Goal: Communication & Community: Answer question/provide support

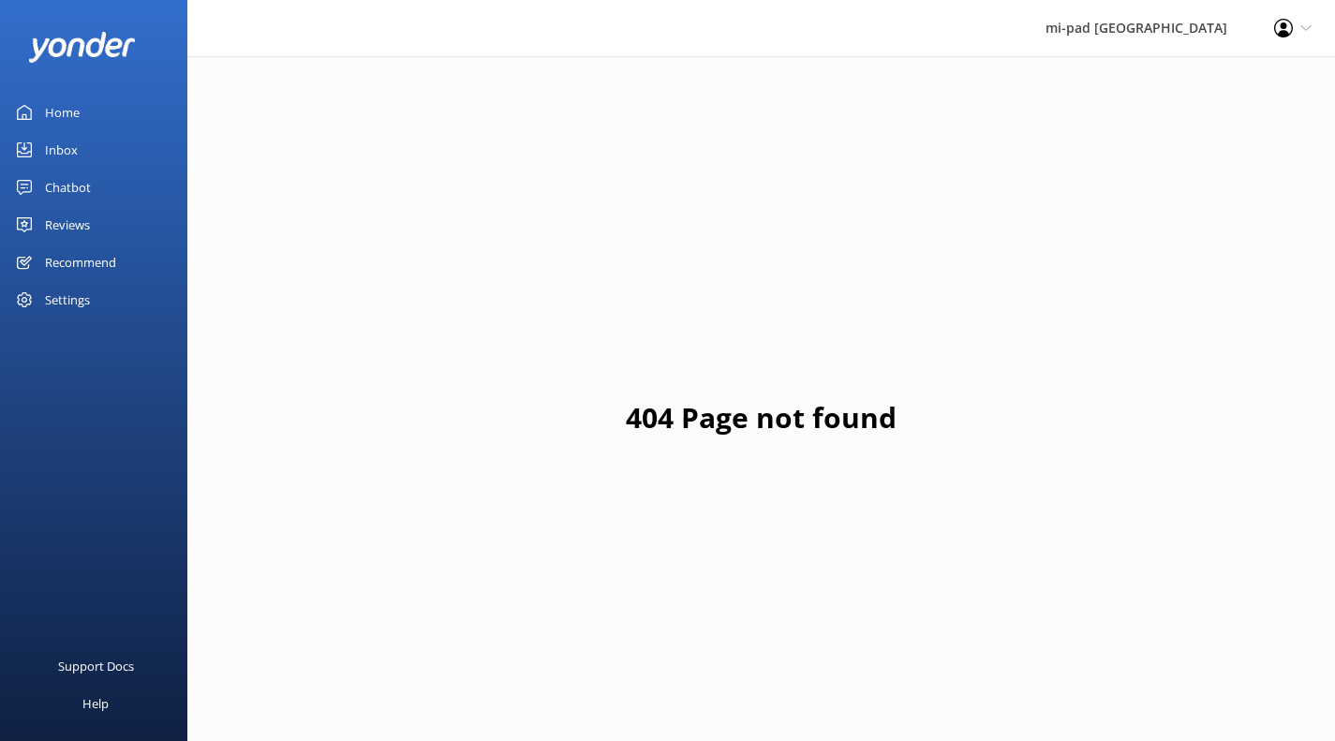
click at [124, 156] on link "Inbox" at bounding box center [93, 149] width 187 height 37
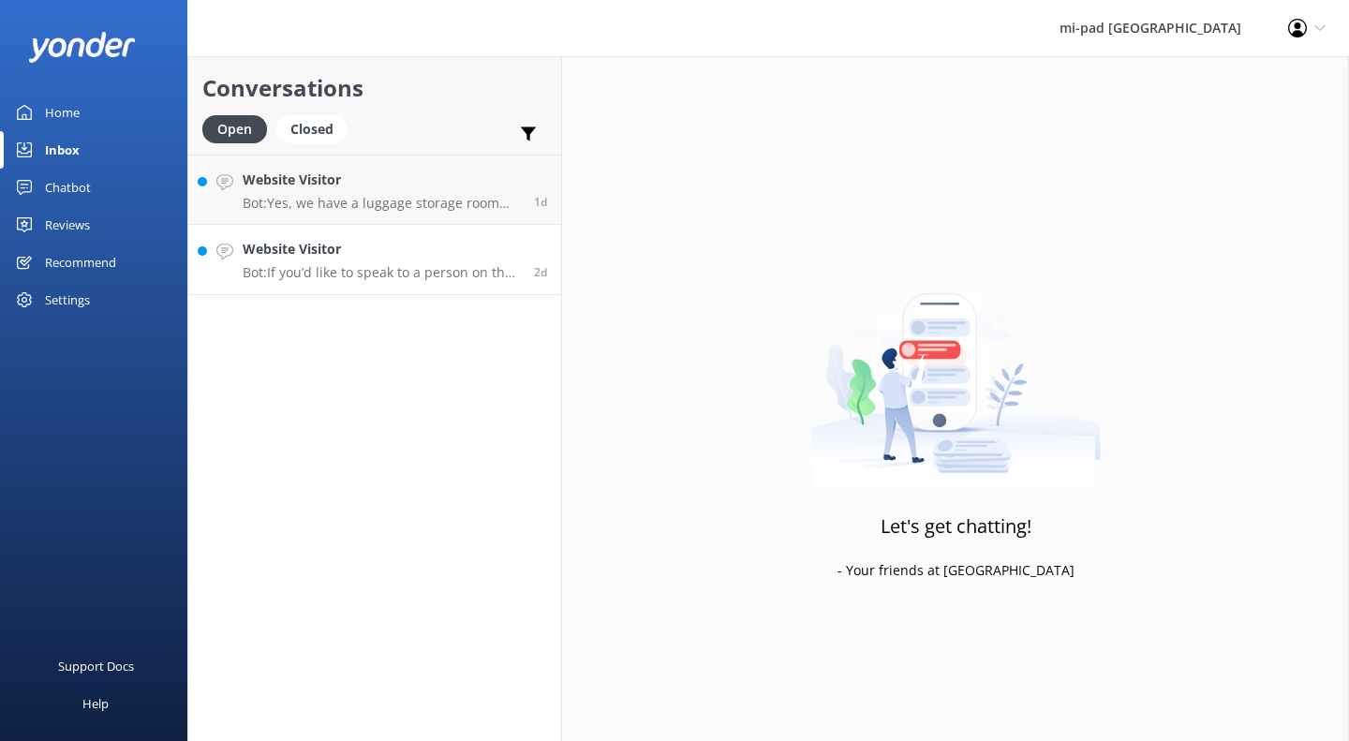
click at [405, 238] on link "Website Visitor Bot: If you’d like to speak to a person on the mi-pad team, ple…" at bounding box center [374, 260] width 373 height 70
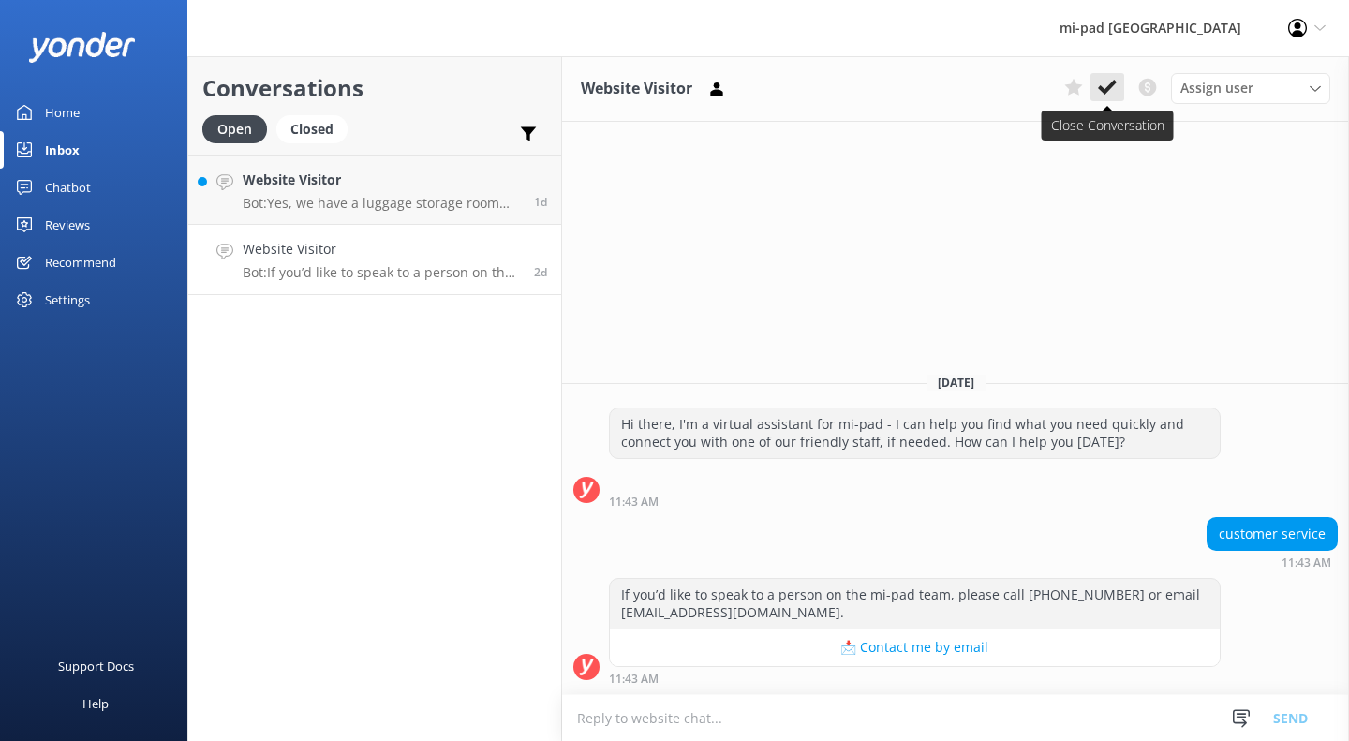
click at [1116, 81] on icon at bounding box center [1107, 87] width 19 height 19
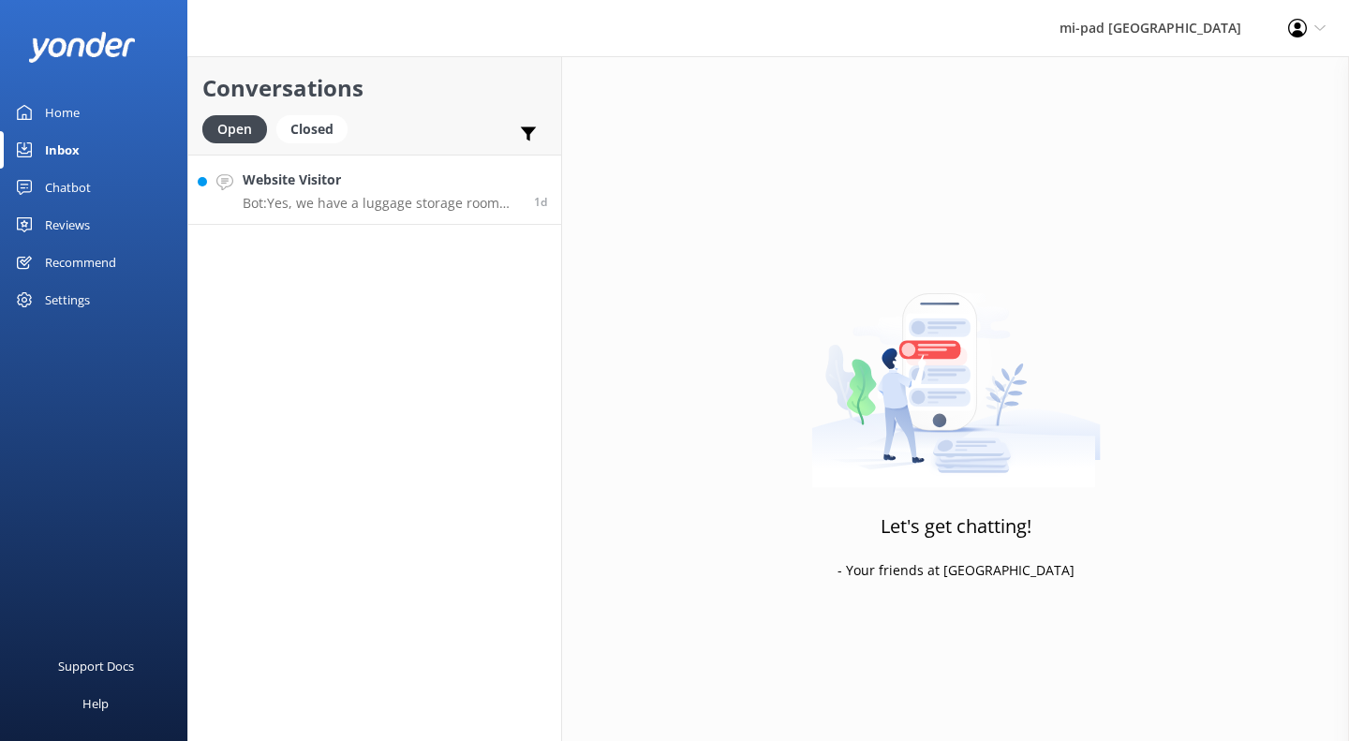
click at [321, 181] on h4 "Website Visitor" at bounding box center [381, 180] width 277 height 21
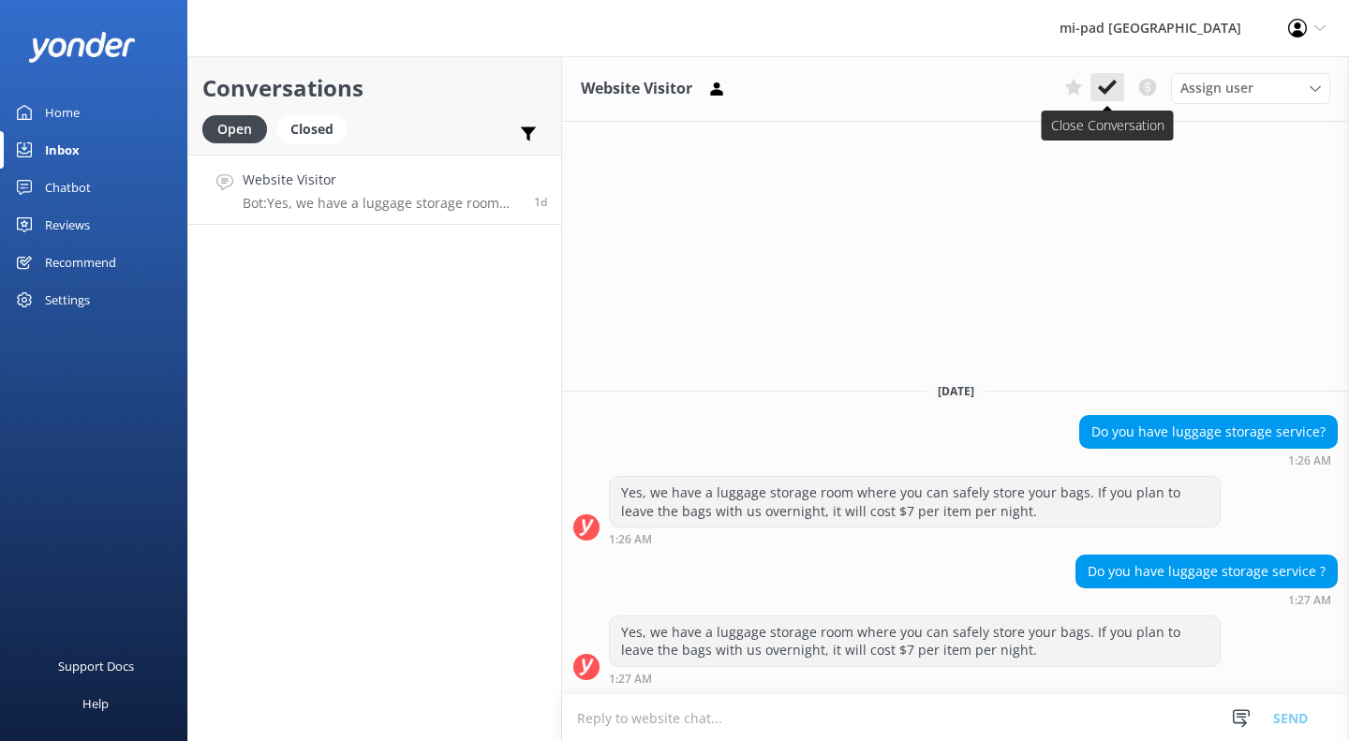
click at [1097, 93] on button at bounding box center [1108, 87] width 34 height 28
